Goal: Navigation & Orientation: Find specific page/section

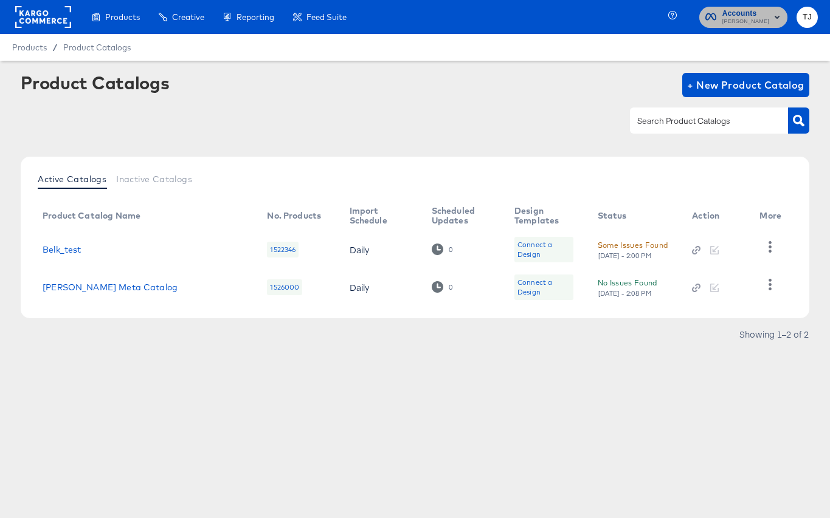
click at [768, 25] on span "Accounts Belk" at bounding box center [743, 16] width 76 height 19
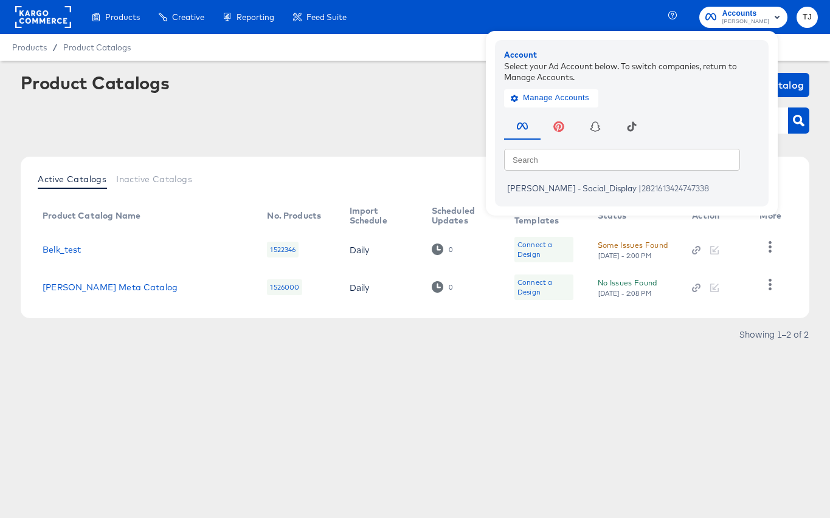
click at [47, 16] on rect at bounding box center [43, 17] width 56 height 22
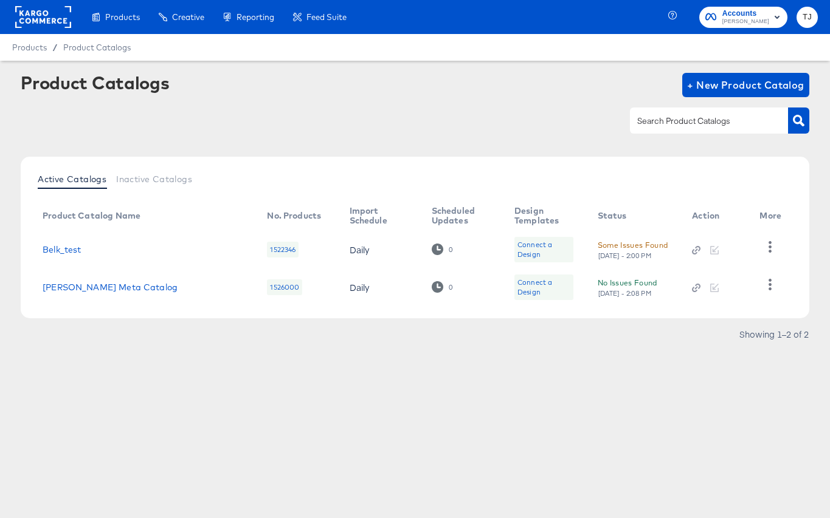
click at [49, 16] on rect at bounding box center [43, 17] width 56 height 22
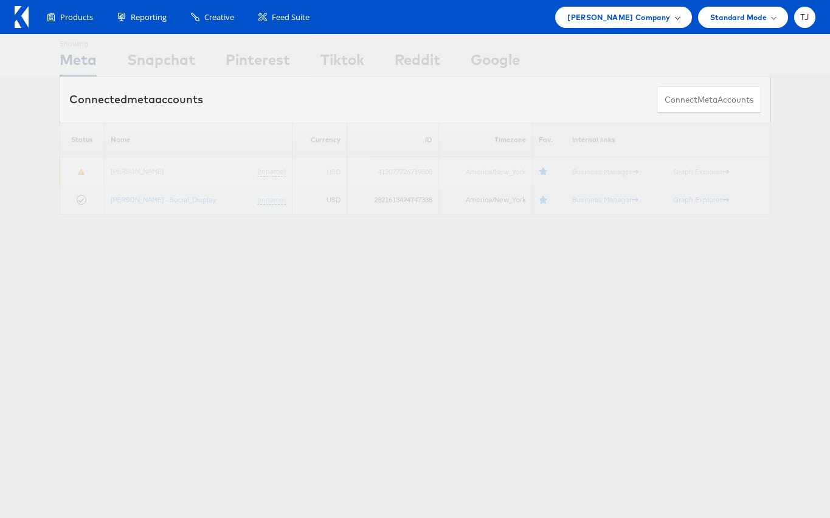
click at [659, 18] on span "[PERSON_NAME] Company" at bounding box center [618, 17] width 103 height 13
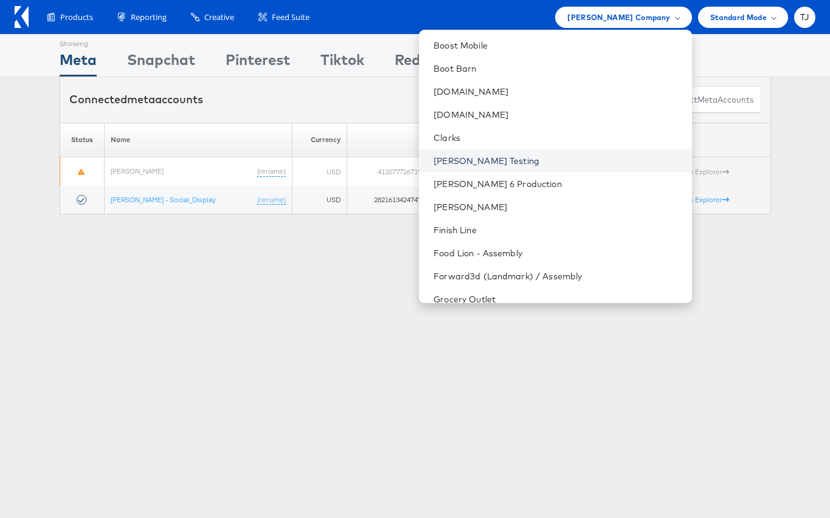
scroll to position [407, 0]
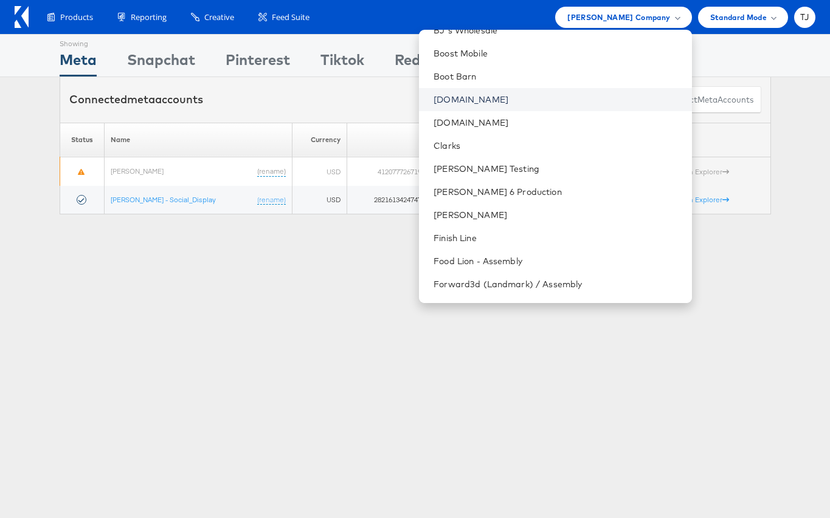
click at [537, 94] on link "[DOMAIN_NAME]" at bounding box center [557, 100] width 248 height 12
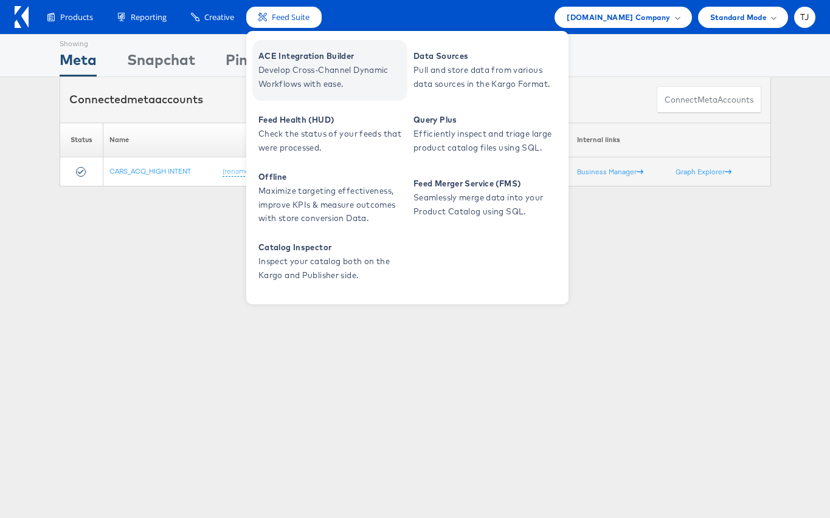
click at [297, 74] on span "Develop Cross-Channel Dynamic Workflows with ease." at bounding box center [331, 77] width 146 height 28
